Goal: Information Seeking & Learning: Learn about a topic

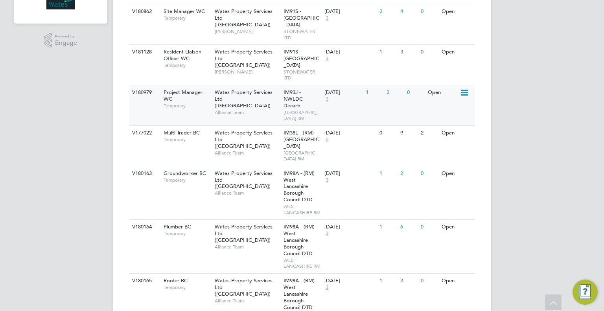
scroll to position [197, 0]
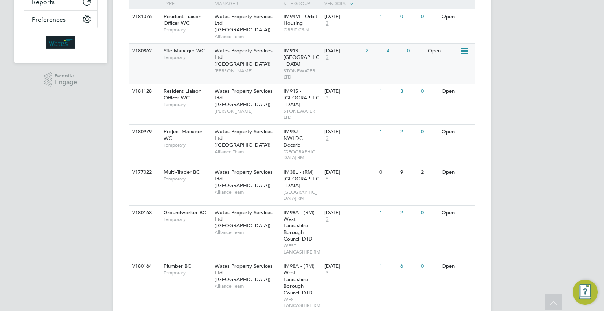
click at [293, 59] on span "IM91S - Stonewater East Planned" at bounding box center [301, 57] width 36 height 20
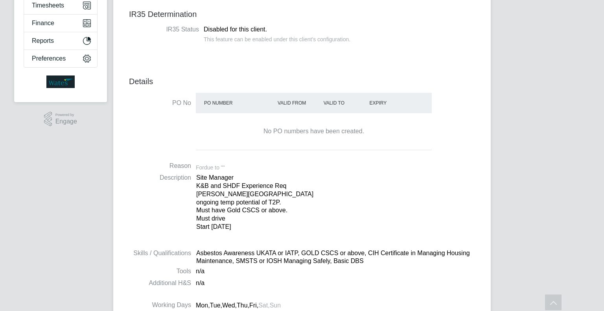
click at [318, 207] on p "Site Manager K&B and SHDF Experience Req [PERSON_NAME] ongoing temp potential o…" at bounding box center [335, 202] width 279 height 57
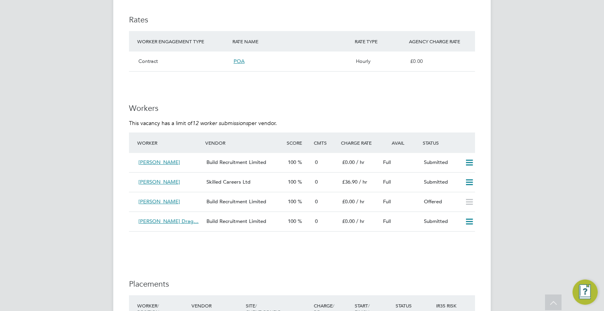
click at [316, 103] on h3 "Workers" at bounding box center [302, 108] width 346 height 10
drag, startPoint x: 268, startPoint y: 123, endPoint x: 128, endPoint y: 123, distance: 139.9
click at [128, 123] on div "Vacancy Details Unfollow Manage Vendors (3) 2 x Site Manager WC - V180862 Confi…" at bounding box center [301, 12] width 377 height 1080
click at [132, 123] on p "This vacancy has a limit of 12 worker submissions per vendor." at bounding box center [302, 123] width 346 height 7
drag, startPoint x: 280, startPoint y: 122, endPoint x: 131, endPoint y: 122, distance: 149.4
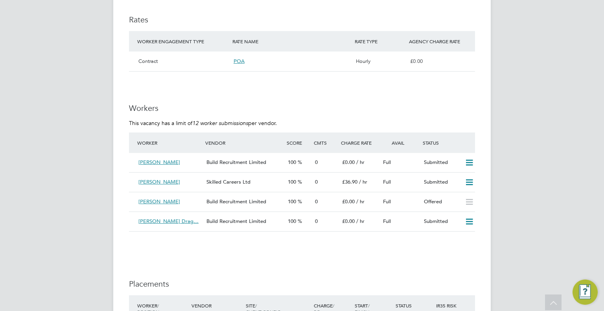
click at [128, 122] on div "Vacancy Details Unfollow Manage Vendors (3) 2 x Site Manager WC - V180862 Confi…" at bounding box center [301, 12] width 377 height 1080
click at [138, 122] on p "This vacancy has a limit of 12 worker submissions per vendor." at bounding box center [302, 123] width 346 height 7
drag, startPoint x: 277, startPoint y: 122, endPoint x: 175, endPoint y: 121, distance: 102.6
click at [175, 121] on p "This vacancy has a limit of 12 worker submissions per vendor." at bounding box center [302, 123] width 346 height 7
